Goal: Transaction & Acquisition: Purchase product/service

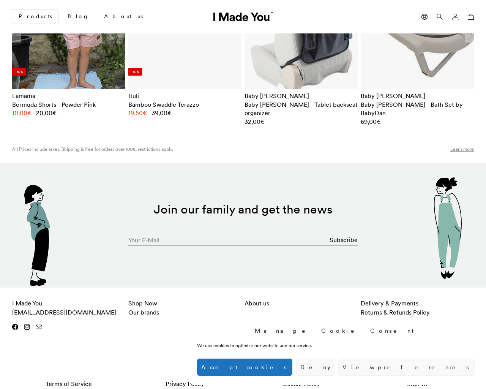
scroll to position [0, 465]
type input "[EMAIL_ADDRESS][DOMAIN_NAME]"
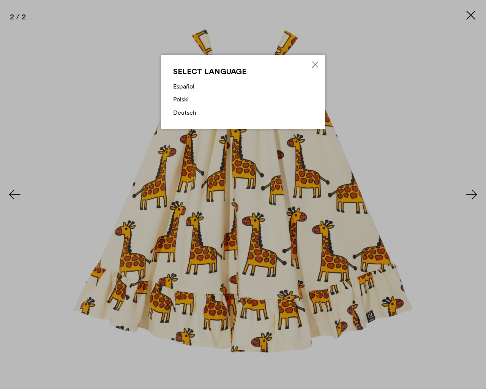
scroll to position [0, 465]
